Goal: Task Accomplishment & Management: Use online tool/utility

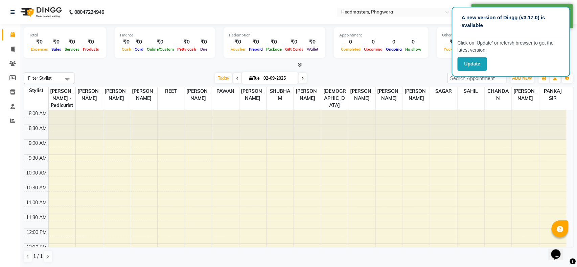
click at [12, 120] on icon at bounding box center [12, 120] width 5 height 5
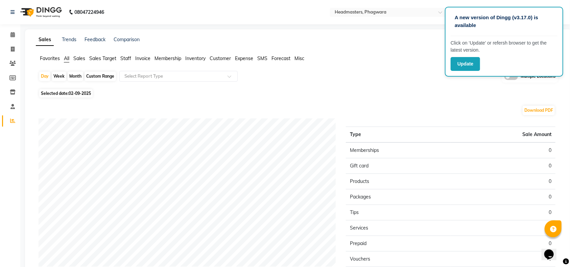
click at [428, 50] on div "Sales Trends Feedback Comparison Generate Report Favorites All Sales Sales Targ…" at bounding box center [298, 178] width 547 height 298
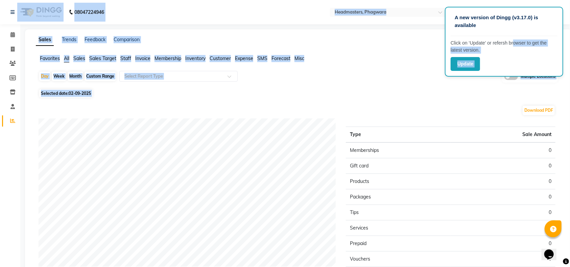
drag, startPoint x: 512, startPoint y: 47, endPoint x: 518, endPoint y: 98, distance: 52.0
click at [518, 98] on app-root "A new version of Dingg (v3.17.0) is available Click on ‘Update’ or refersh brow…" at bounding box center [285, 168] width 570 height 337
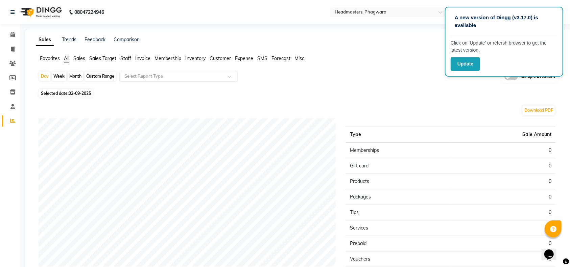
click at [445, 122] on div "Type Sale Amount Memberships 0 Gift card 0 Products 0 Packages 0 Tips 0 Service…" at bounding box center [451, 211] width 220 height 185
click at [415, 87] on div "Day Week Month Custom Range Select Report Type Multiple Locations" at bounding box center [299, 79] width 520 height 17
click at [352, 64] on div "Favorites All Sales Sales Target Staff Invoice Membership Inventory Customer Ex…" at bounding box center [298, 61] width 535 height 13
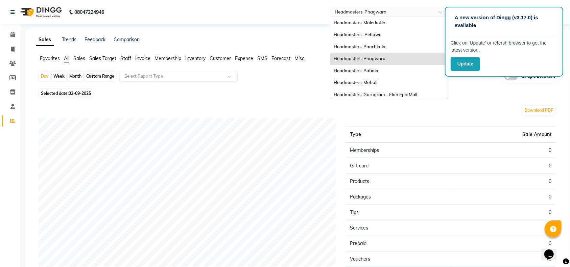
click at [396, 15] on input "text" at bounding box center [382, 12] width 98 height 7
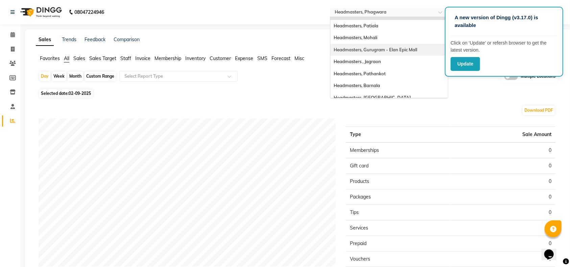
scroll to position [90, 0]
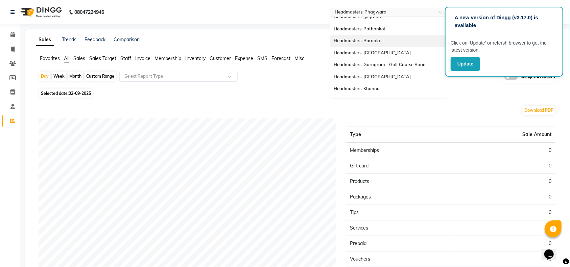
click at [376, 40] on span "Headmasters, Barnala" at bounding box center [357, 40] width 46 height 5
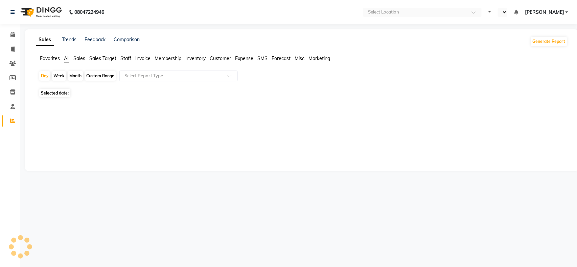
select select "en"
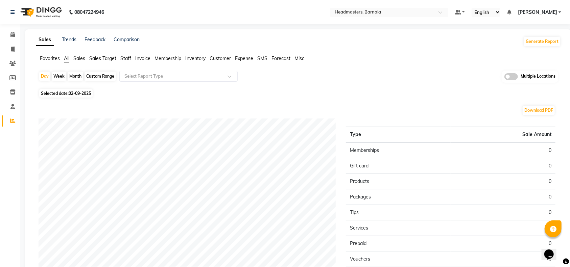
click at [79, 59] on span "Sales" at bounding box center [79, 58] width 12 height 6
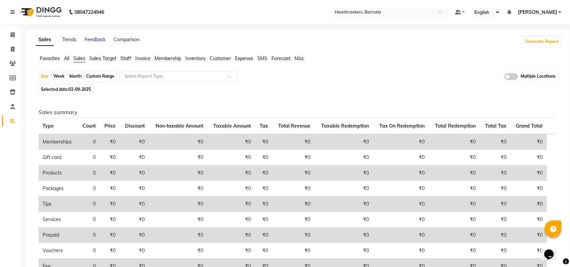
click at [98, 76] on div "Custom Range" at bounding box center [100, 76] width 31 height 9
select select "9"
select select "2025"
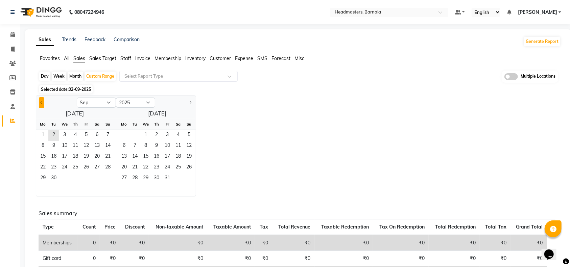
click at [40, 103] on button "Previous month" at bounding box center [41, 102] width 5 height 11
select select "8"
click at [87, 134] on span "1" at bounding box center [86, 135] width 11 height 11
click at [107, 178] on span "31" at bounding box center [107, 178] width 11 height 11
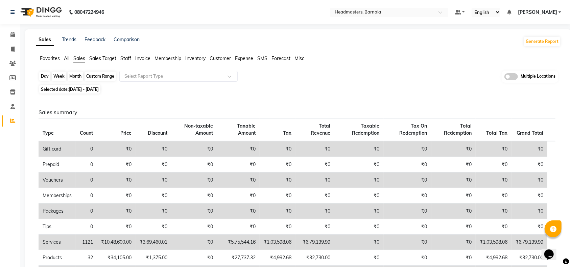
click at [98, 78] on div "Custom Range" at bounding box center [100, 76] width 31 height 9
select select "8"
select select "2025"
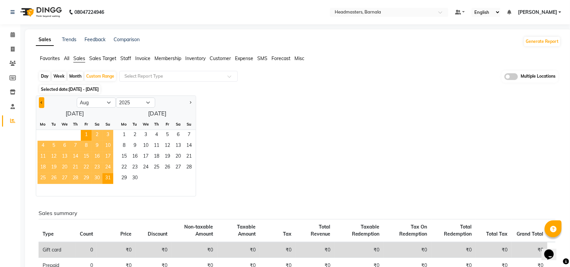
click at [42, 103] on span "Previous month" at bounding box center [42, 102] width 2 height 2
select select "7"
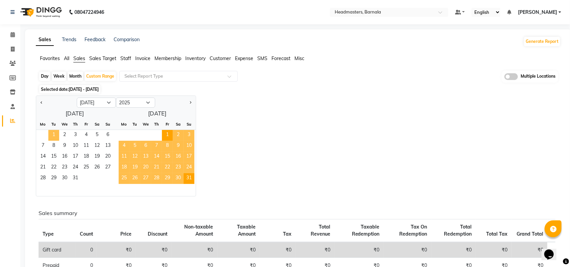
click at [51, 132] on span "1" at bounding box center [53, 135] width 11 height 11
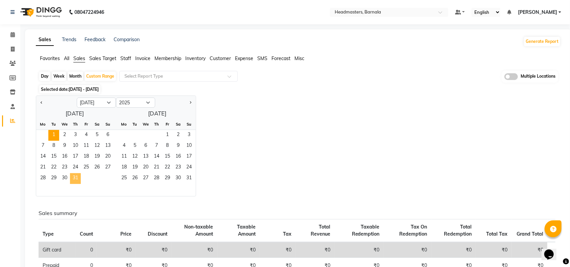
click at [79, 180] on span "31" at bounding box center [75, 178] width 11 height 11
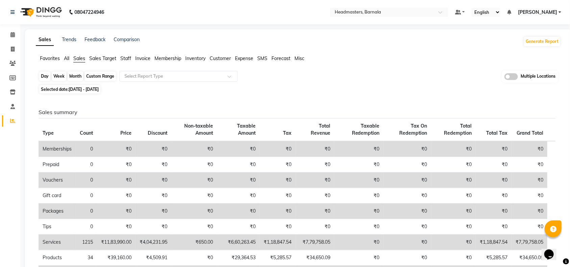
click at [99, 75] on div "Custom Range" at bounding box center [100, 76] width 31 height 9
select select "7"
select select "2025"
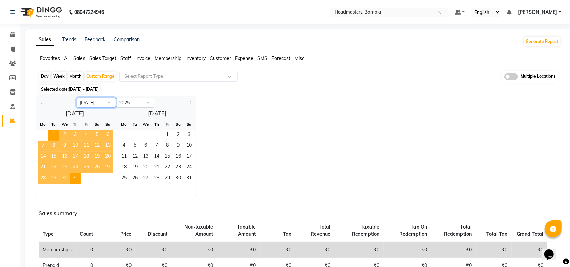
click at [106, 100] on select "Jan Feb Mar Apr May Jun Jul Aug Sep Oct Nov Dec" at bounding box center [96, 103] width 39 height 10
select select "8"
click at [77, 98] on select "Jan Feb Mar Apr May Jun Jul Aug Sep Oct Nov Dec" at bounding box center [96, 103] width 39 height 10
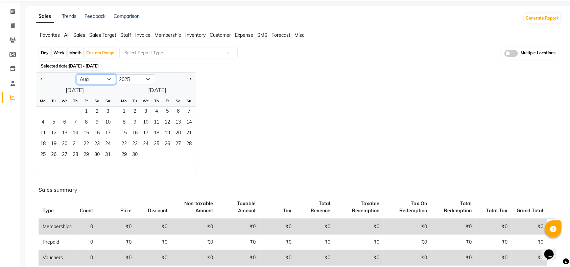
scroll to position [45, 0]
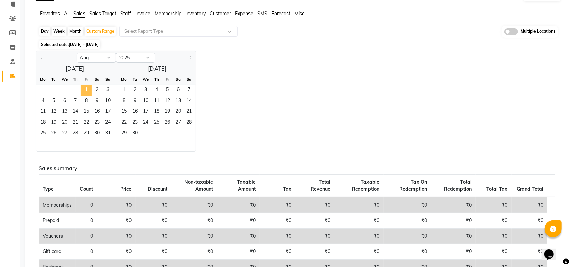
click at [86, 89] on span "1" at bounding box center [86, 90] width 11 height 11
click at [109, 129] on span "31" at bounding box center [107, 133] width 11 height 11
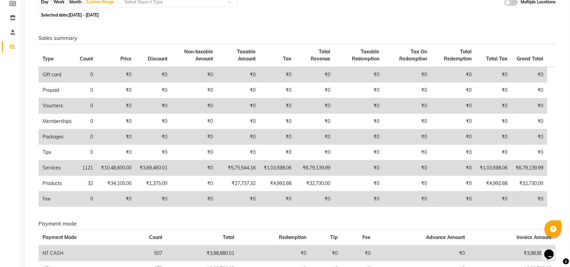
scroll to position [90, 0]
